Goal: Find specific page/section: Find specific page/section

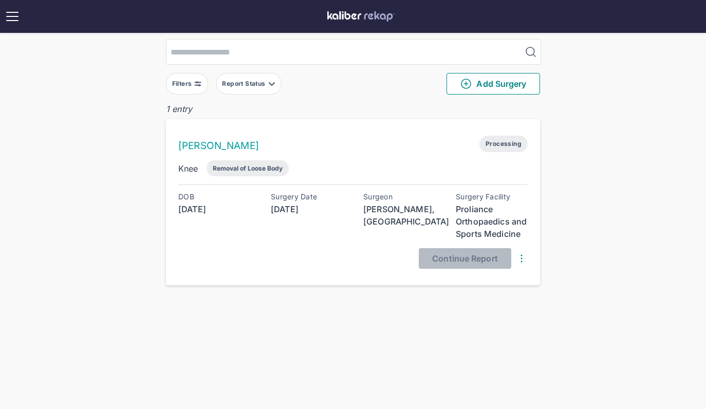
scroll to position [30, 0]
click at [483, 256] on span "Continue Report" at bounding box center [465, 257] width 66 height 10
click at [524, 256] on img at bounding box center [521, 257] width 12 height 12
click at [500, 276] on div "View Raw Images" at bounding box center [480, 277] width 104 height 10
click at [478, 277] on div "View Raw Images" at bounding box center [480, 277] width 104 height 10
